Goal: Understand process/instructions: Learn how to perform a task or action

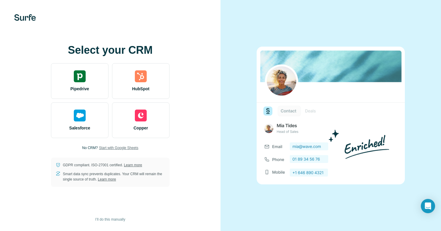
click at [119, 148] on span "Start with Google Sheets" at bounding box center [118, 147] width 39 height 5
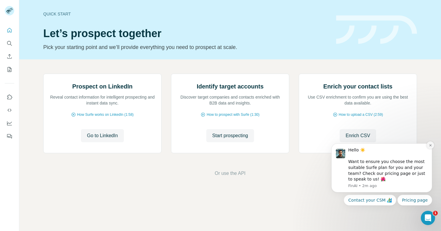
click at [430, 146] on icon "Dismiss notification" at bounding box center [430, 145] width 2 height 2
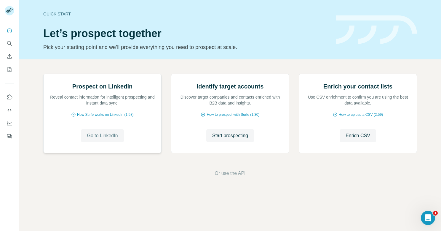
click at [112, 142] on button "Go to LinkedIn" at bounding box center [102, 135] width 43 height 13
